Goal: Transaction & Acquisition: Purchase product/service

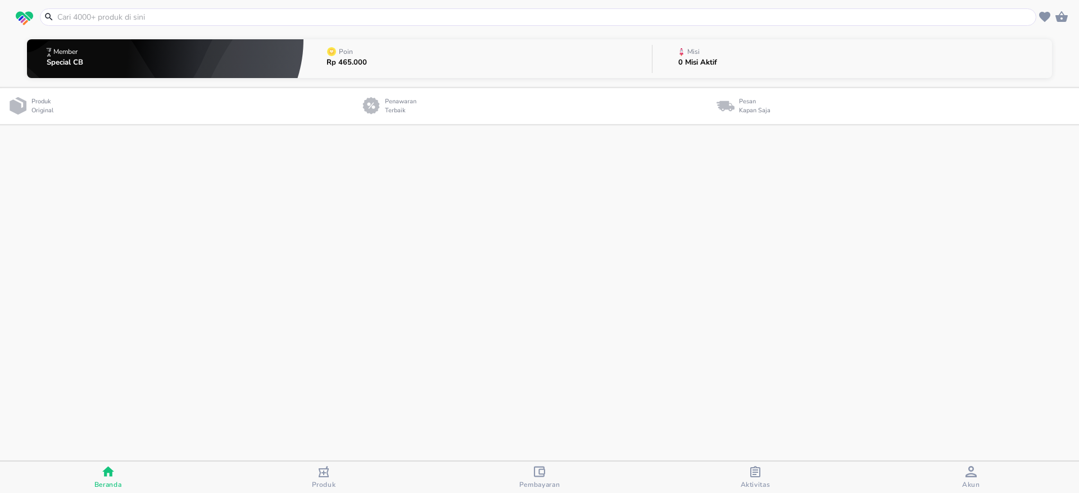
click at [972, 475] on icon "button" at bounding box center [971, 471] width 11 height 11
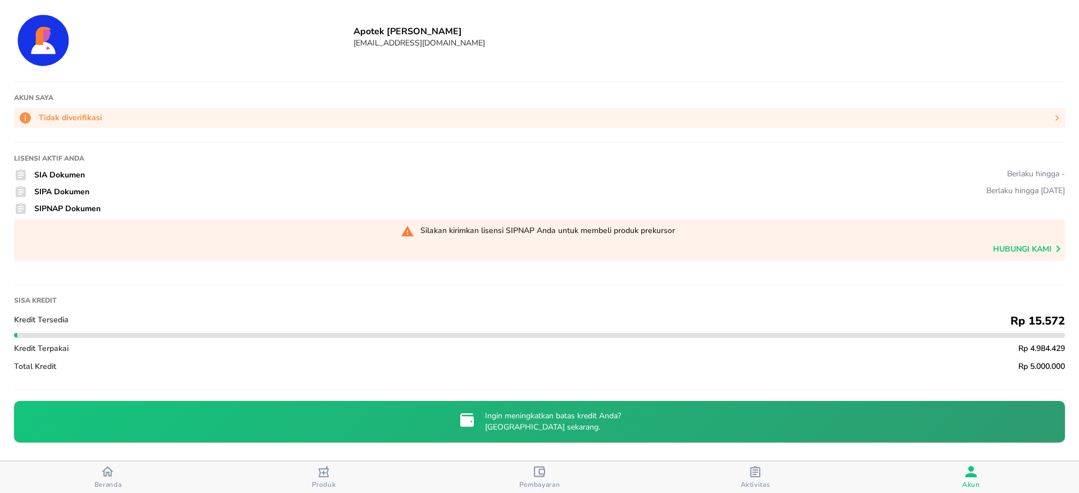
click at [126, 473] on span "Beranda" at bounding box center [107, 478] width 209 height 24
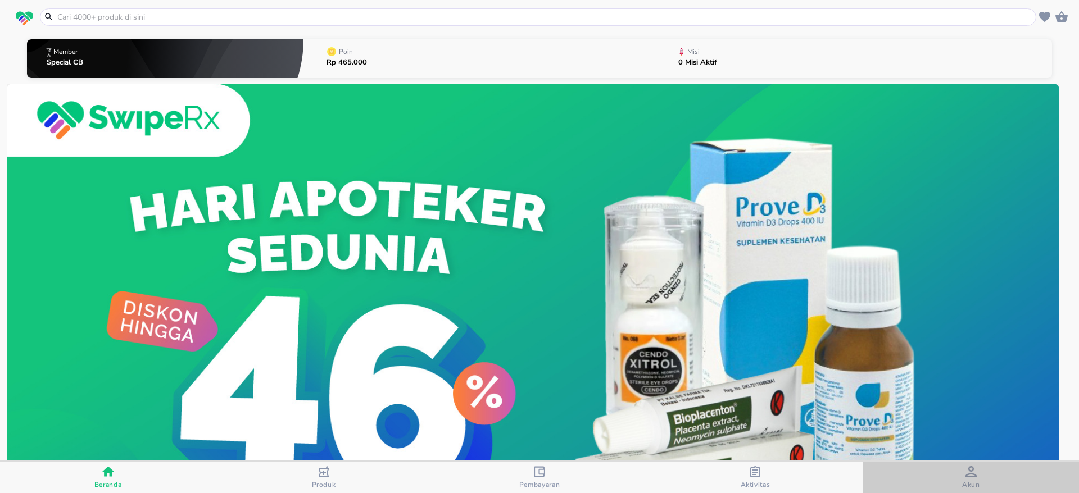
click at [973, 481] on span "Akun" at bounding box center [971, 485] width 18 height 9
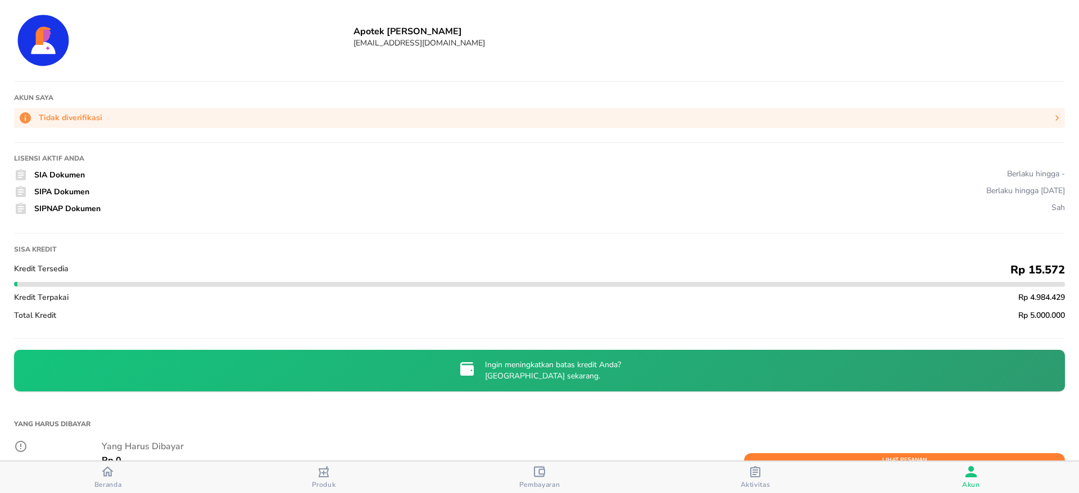
click at [106, 479] on div "button" at bounding box center [108, 473] width 12 height 15
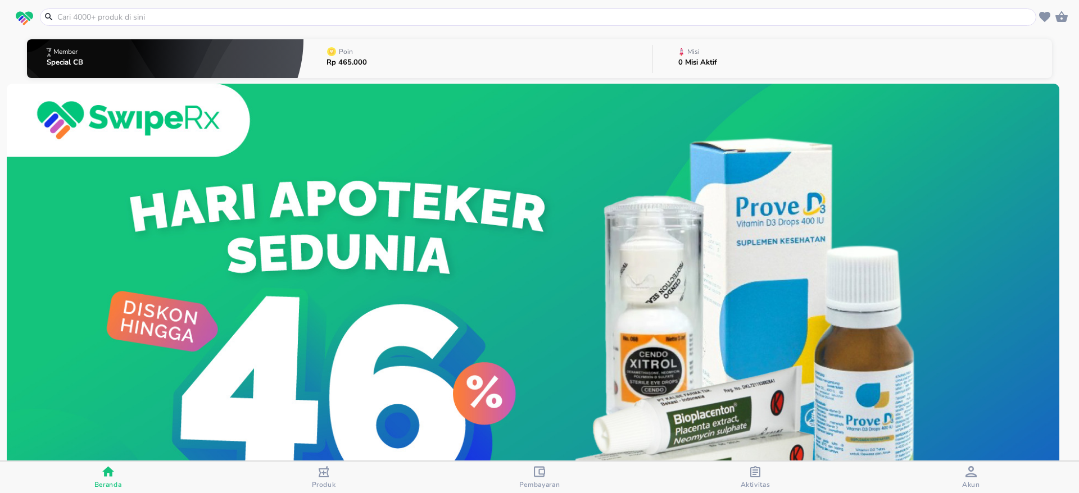
click at [459, 14] on input "text" at bounding box center [544, 17] width 977 height 12
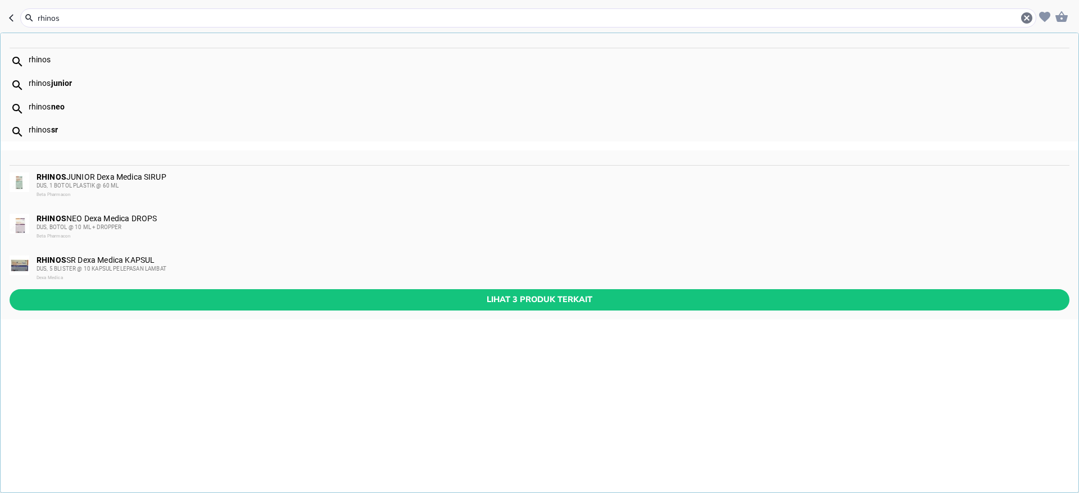
type input "rhinos"
click at [211, 226] on div "DUS, BOTOL @ 10 ML + DROPPER" at bounding box center [553, 227] width 1032 height 9
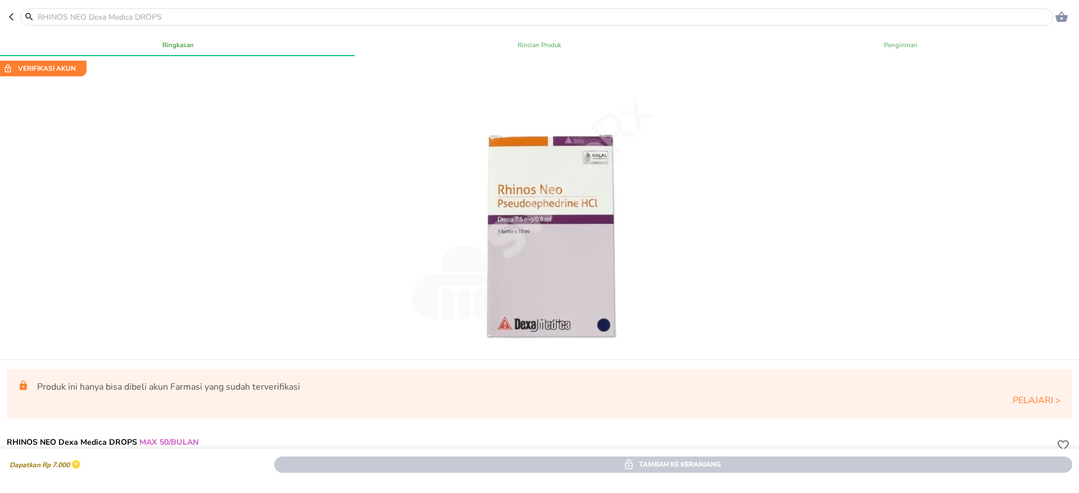
click at [11, 16] on icon "button" at bounding box center [11, 16] width 4 height 7
